Goal: Navigation & Orientation: Find specific page/section

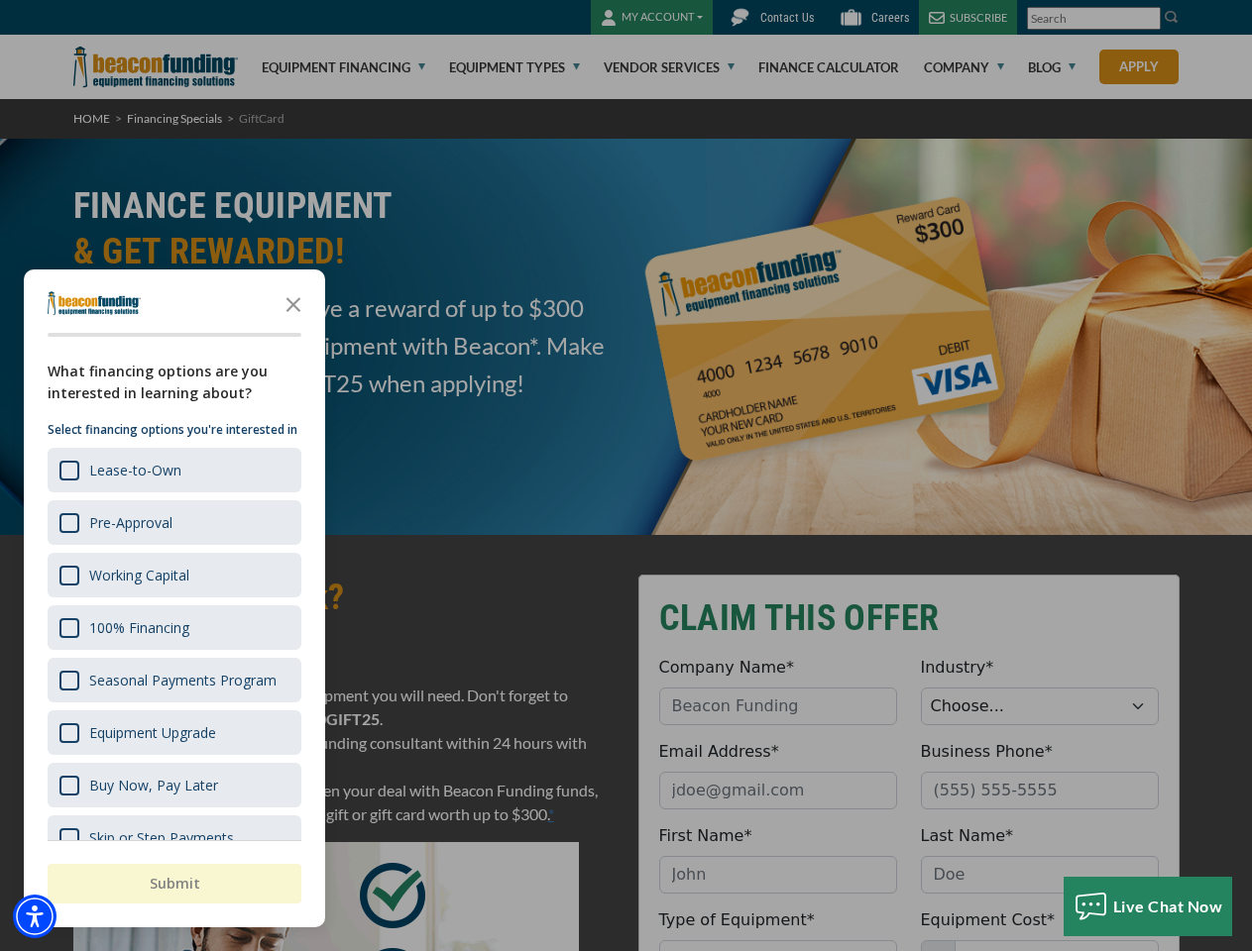
click at [625, 476] on div "button" at bounding box center [626, 475] width 1252 height 951
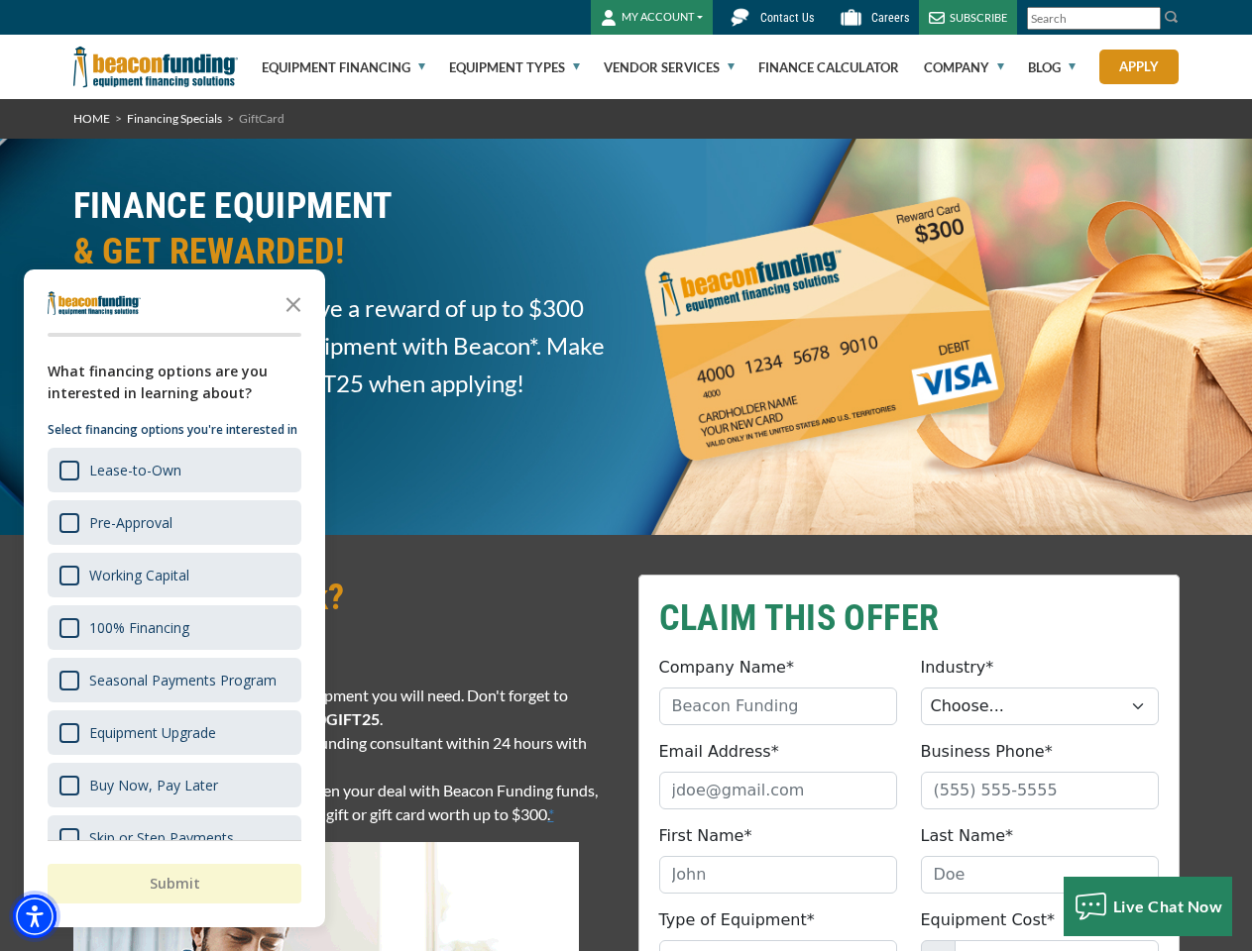
click at [35, 917] on img "Accessibility Menu" at bounding box center [35, 917] width 44 height 44
click at [625, 476] on body "Skip to main content Enable accessibility for low vision Open the accessibility…" at bounding box center [626, 475] width 1252 height 951
click at [293, 303] on body "Skip to main content Enable accessibility for low vision Open the accessibility…" at bounding box center [626, 475] width 1252 height 951
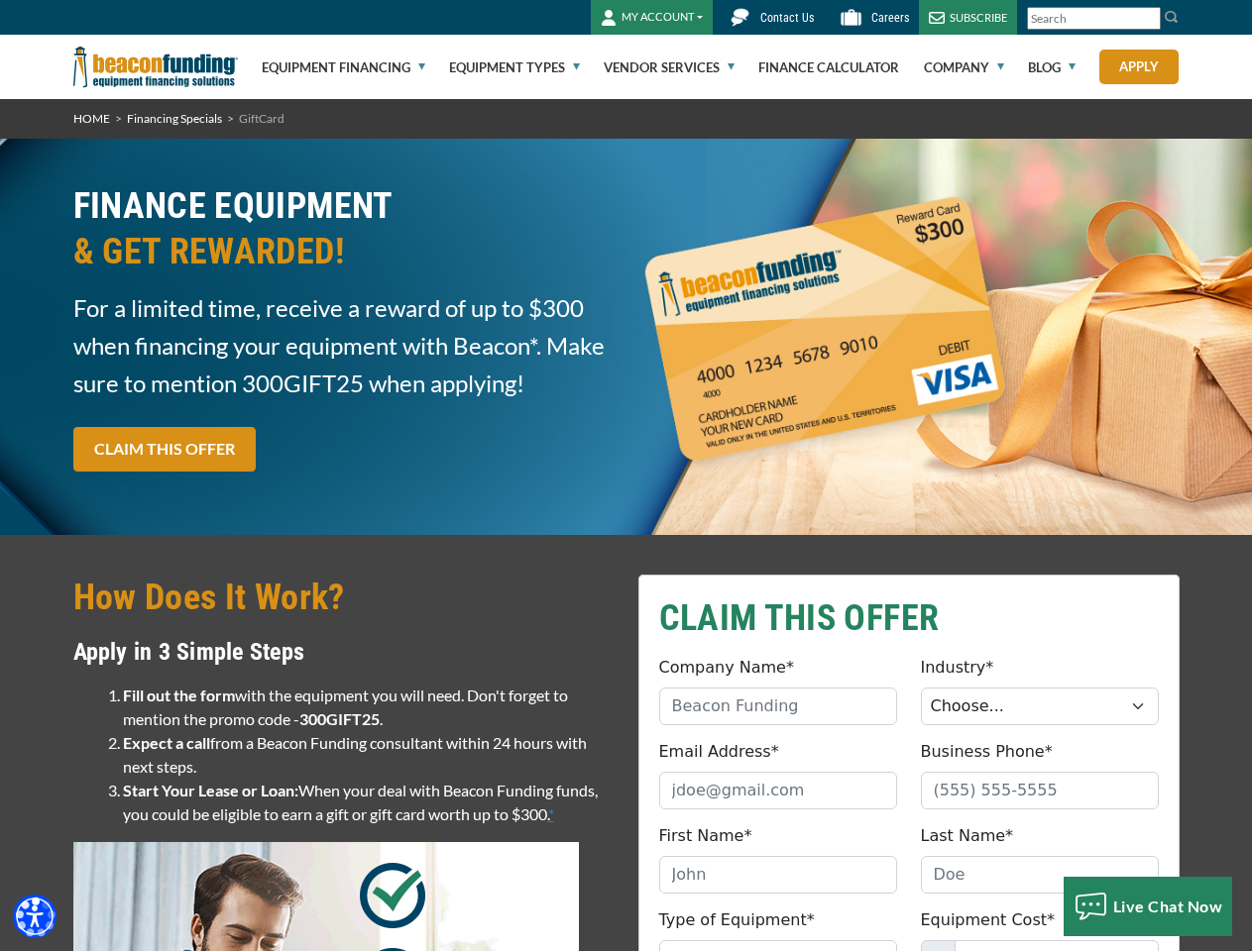
click at [172, 470] on body "Skip to main content Enable accessibility for low vision Open the accessibility…" at bounding box center [626, 475] width 1252 height 951
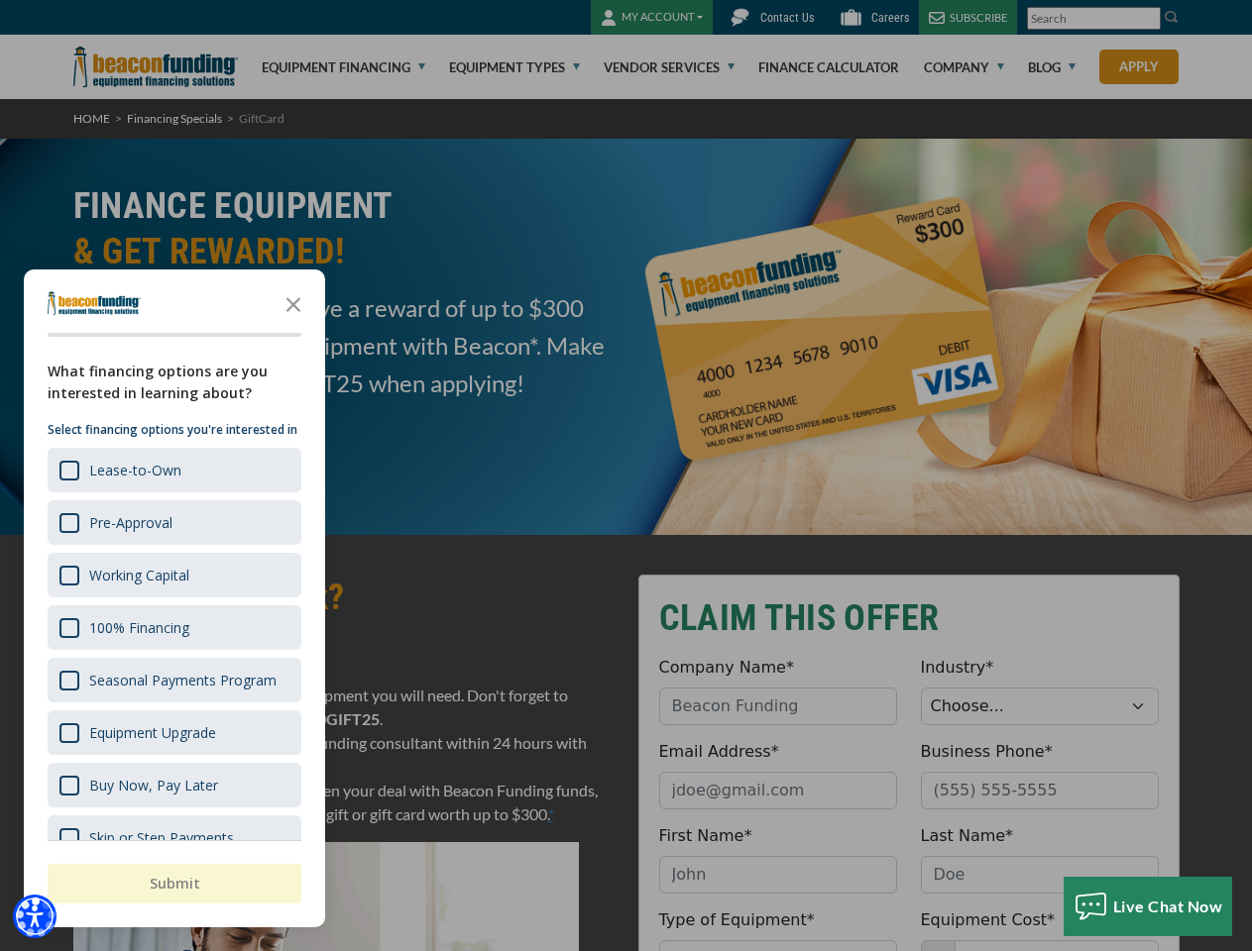
click at [172, 522] on body "Skip to main content Enable accessibility for low vision Open the accessibility…" at bounding box center [626, 475] width 1252 height 951
click at [172, 575] on body "Skip to main content Enable accessibility for low vision Open the accessibility…" at bounding box center [626, 475] width 1252 height 951
click at [172, 627] on body "Skip to main content Enable accessibility for low vision Open the accessibility…" at bounding box center [626, 475] width 1252 height 951
click at [172, 680] on body "Skip to main content Enable accessibility for low vision Open the accessibility…" at bounding box center [626, 475] width 1252 height 951
click at [172, 732] on body "Skip to main content Enable accessibility for low vision Open the accessibility…" at bounding box center [626, 475] width 1252 height 951
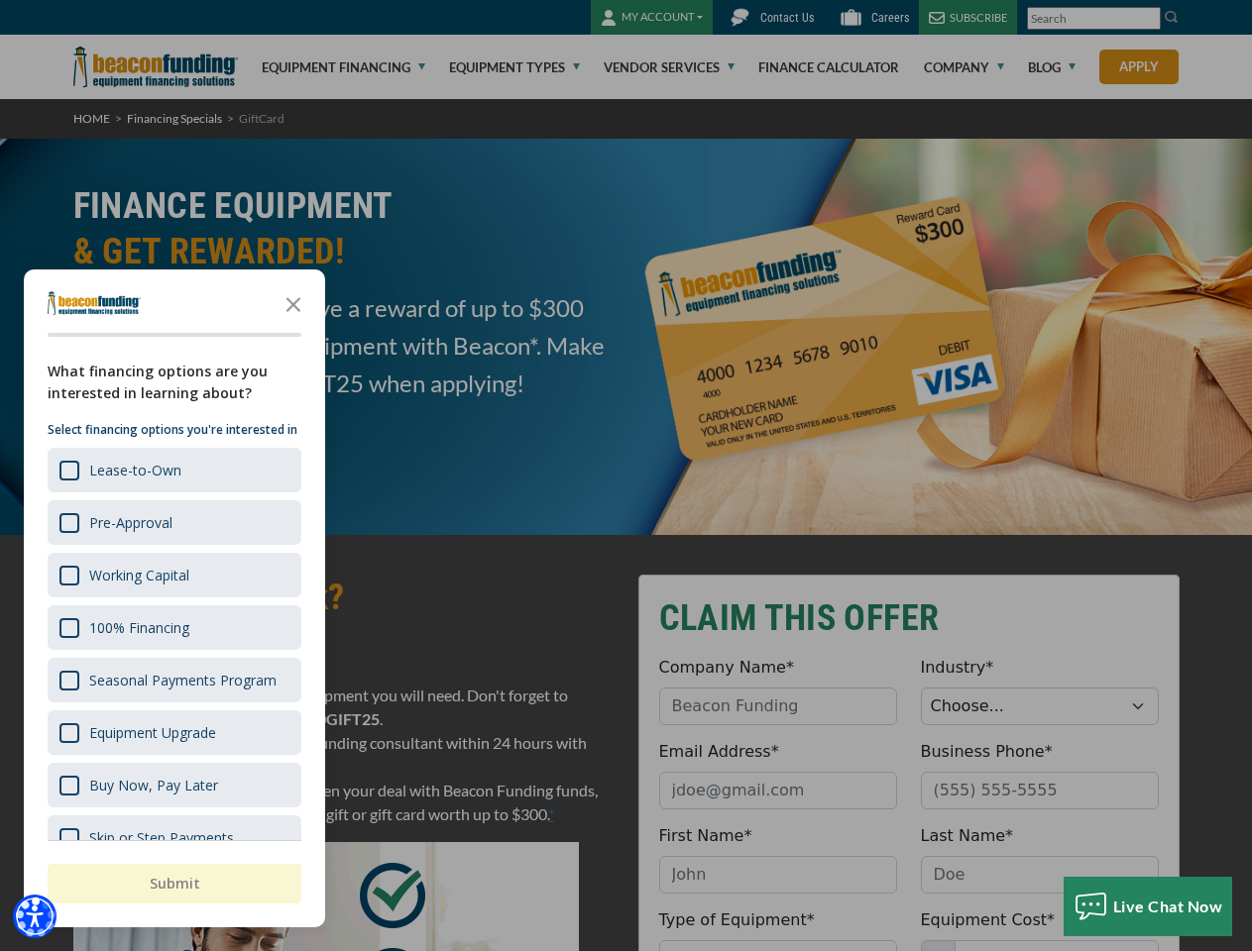
click at [777, 950] on html "Skip to main content Enable accessibility for low vision Open the accessibility…" at bounding box center [626, 475] width 1252 height 951
